Goal: Task Accomplishment & Management: Complete application form

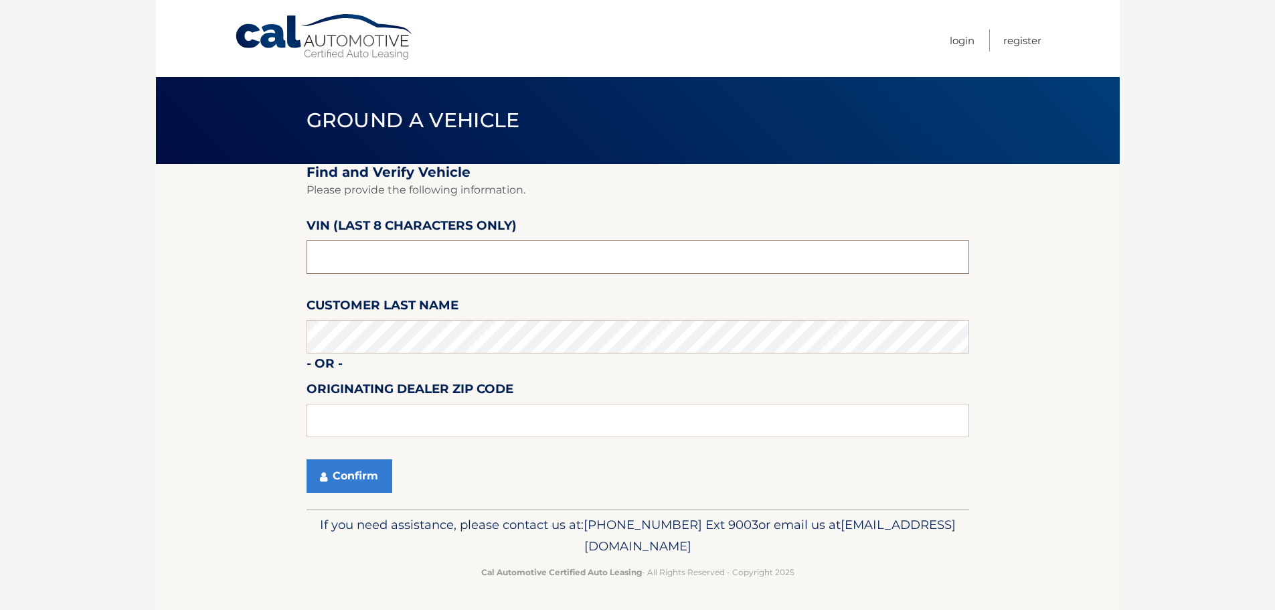
click at [381, 259] on input "text" at bounding box center [637, 256] width 662 height 33
type input "PC513489"
type input "15044"
click at [351, 474] on button "Confirm" at bounding box center [349, 475] width 86 height 33
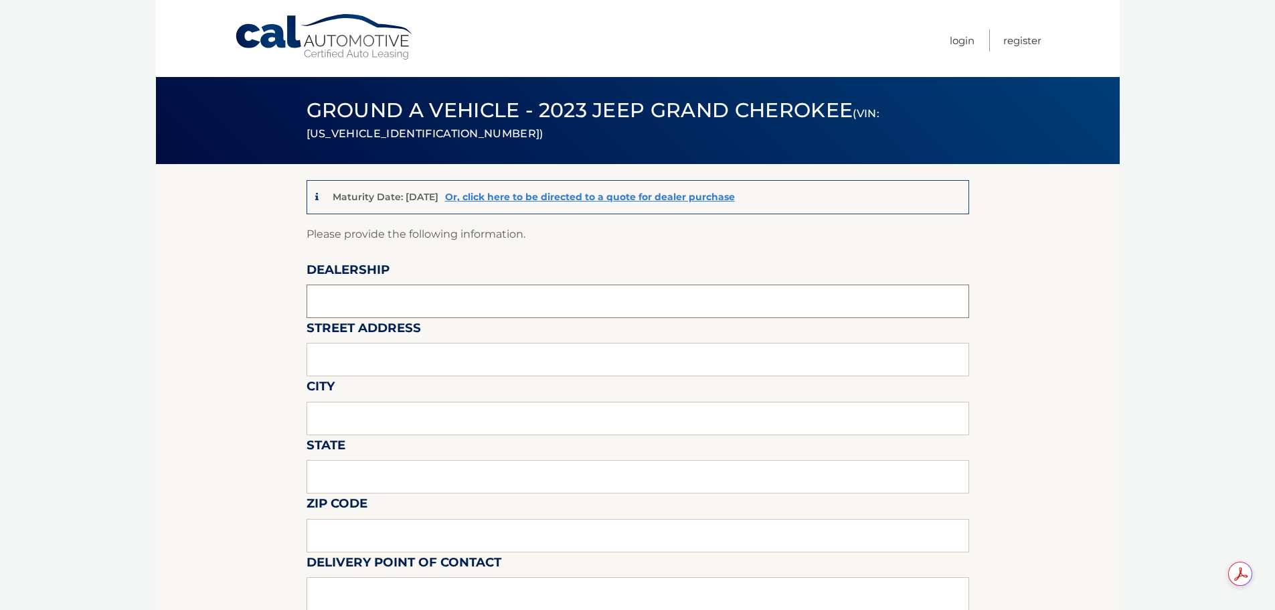
click at [361, 294] on input "text" at bounding box center [637, 300] width 662 height 33
type input "[PERSON_NAME] CDJR"
type input "[STREET_ADDRESS][PERSON_NAME]"
type input "Gibsonia"
type input "PA"
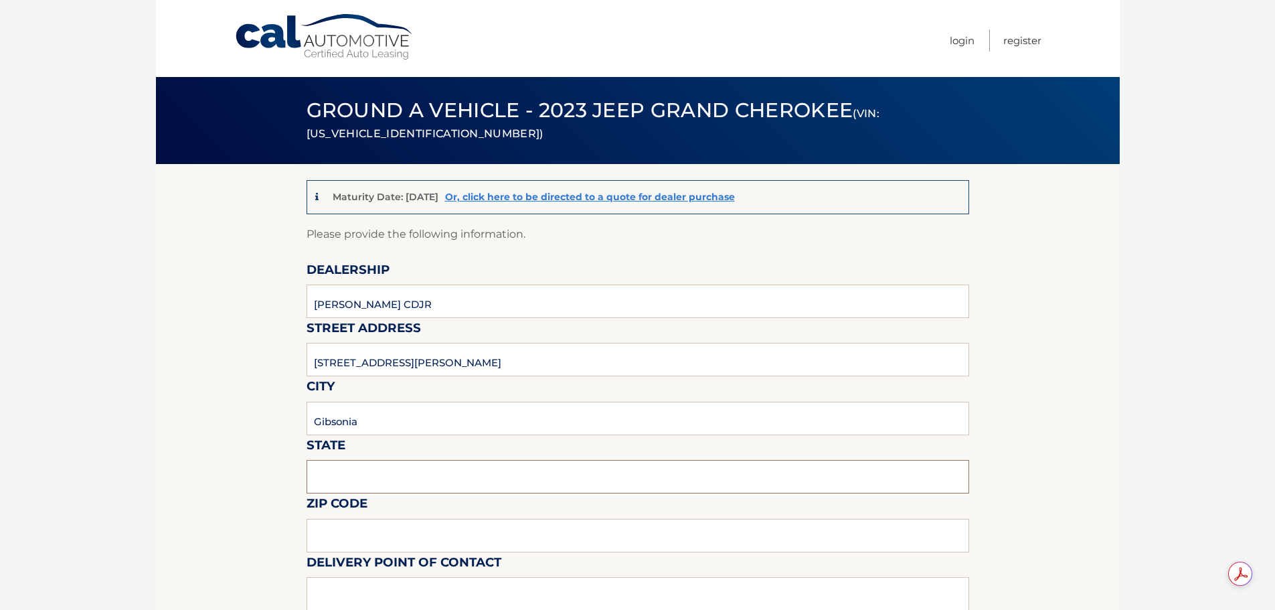
type input "15044"
type input "[PERSON_NAME]"
type input "7244448000"
type input "[EMAIL_ADDRESS][DOMAIN_NAME]"
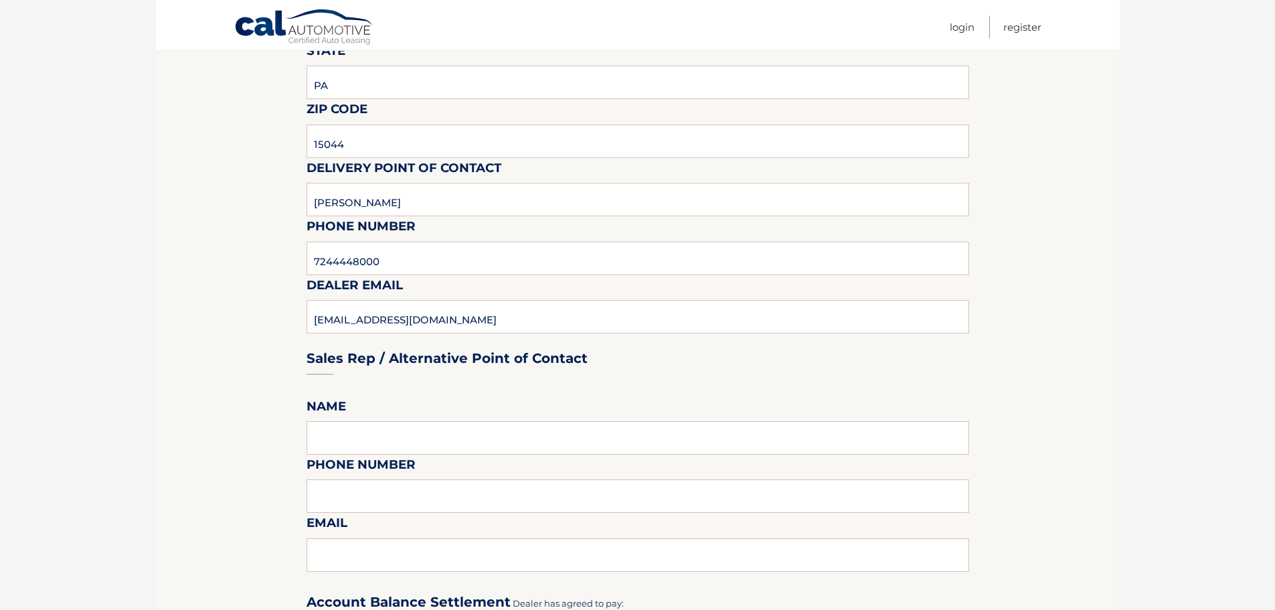
scroll to position [669, 0]
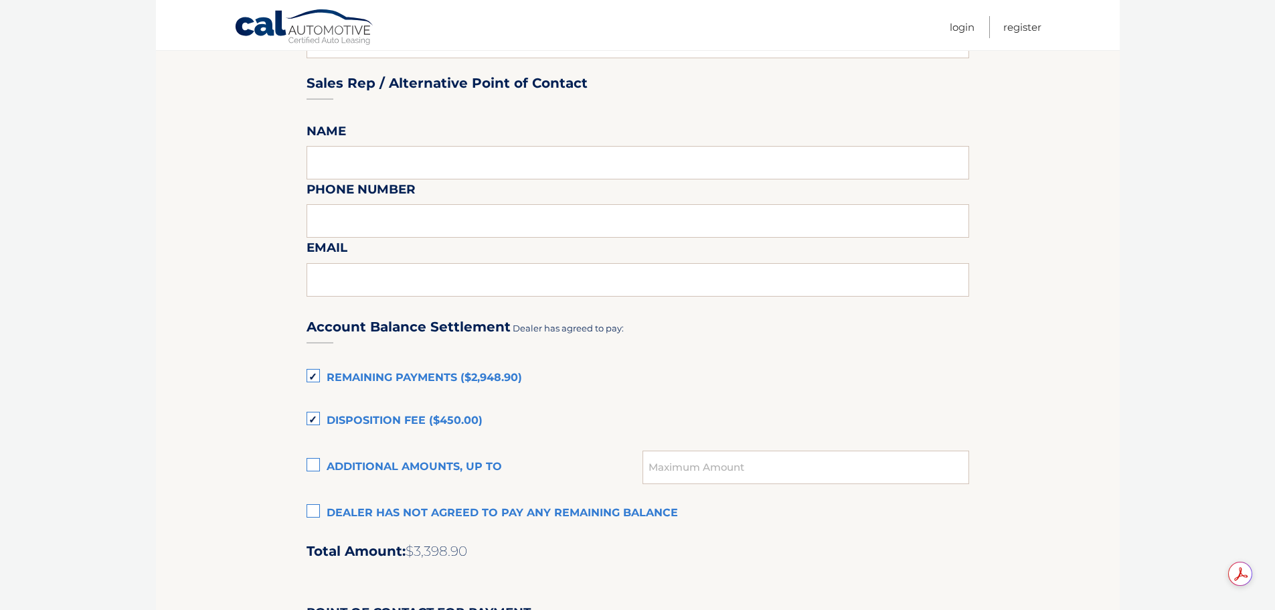
click at [315, 418] on label "Disposition Fee ($450.00)" at bounding box center [637, 420] width 662 height 27
click at [0, 0] on input "Disposition Fee ($450.00)" at bounding box center [0, 0] width 0 height 0
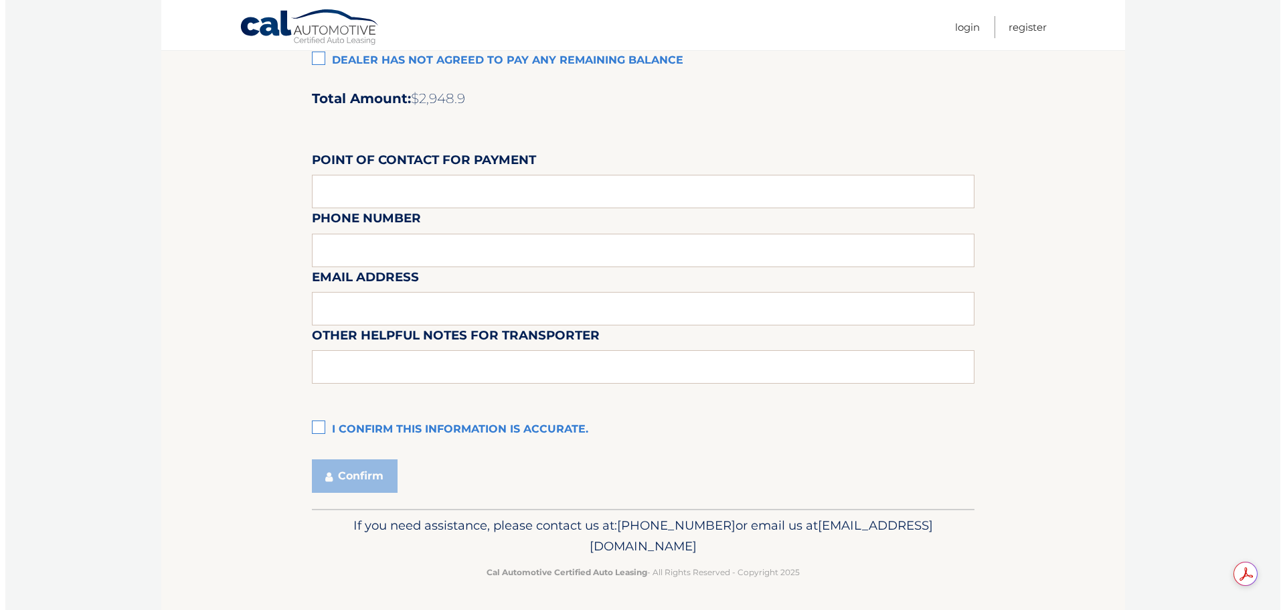
scroll to position [1122, 0]
click at [316, 428] on label "I confirm this information is accurate." at bounding box center [637, 428] width 662 height 27
click at [0, 0] on input "I confirm this information is accurate." at bounding box center [0, 0] width 0 height 0
click at [364, 474] on button "Confirm" at bounding box center [349, 474] width 86 height 33
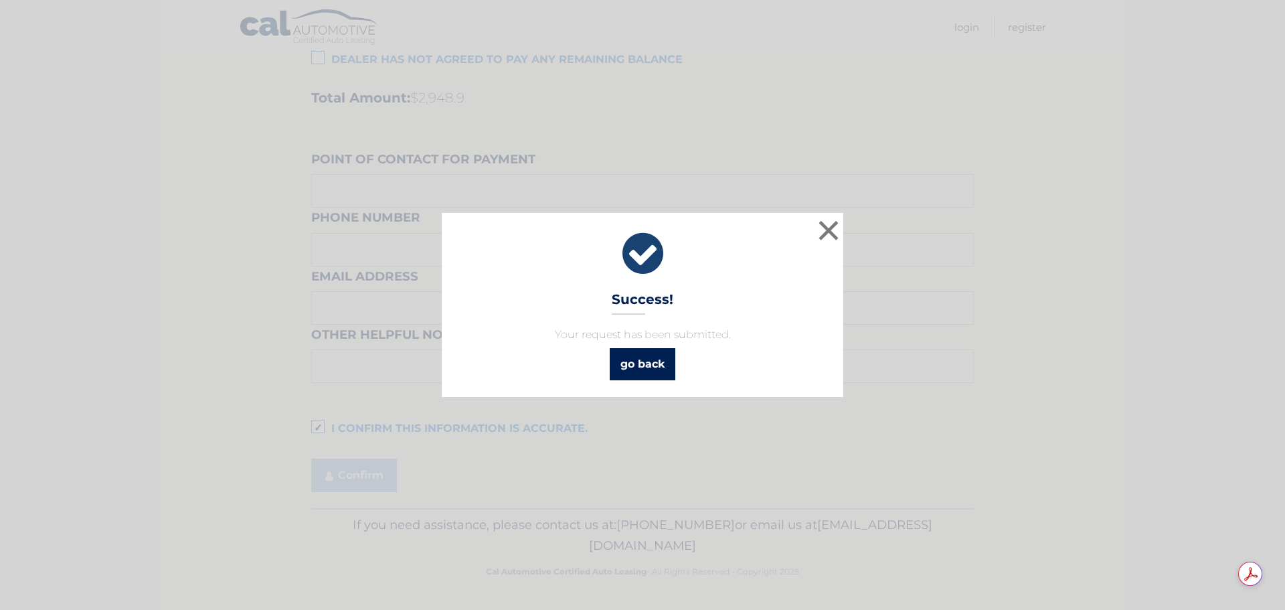
click at [649, 366] on link "go back" at bounding box center [643, 364] width 66 height 32
